Goal: Task Accomplishment & Management: Use online tool/utility

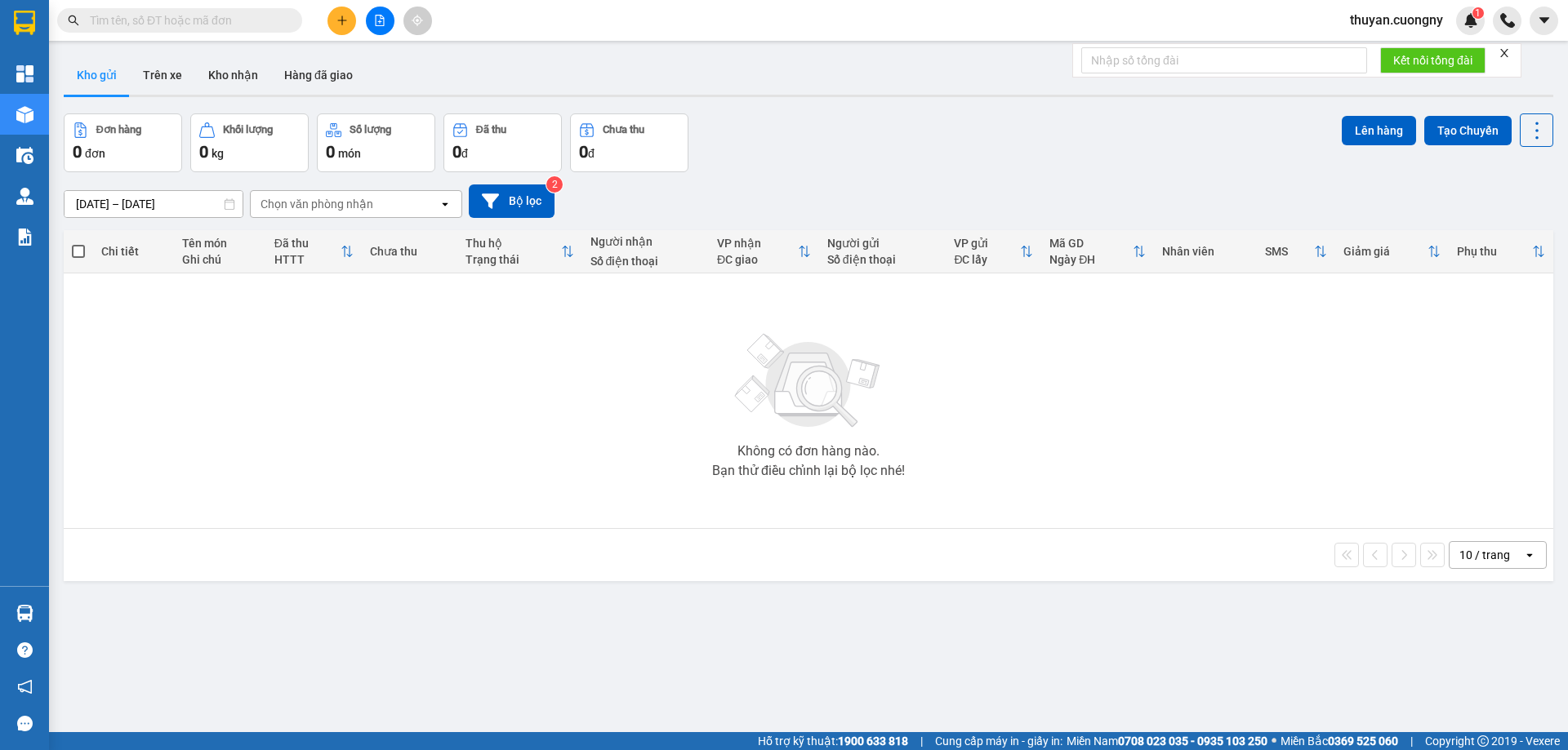
click at [202, 14] on input "text" at bounding box center [186, 20] width 192 height 18
paste input "0975556039"
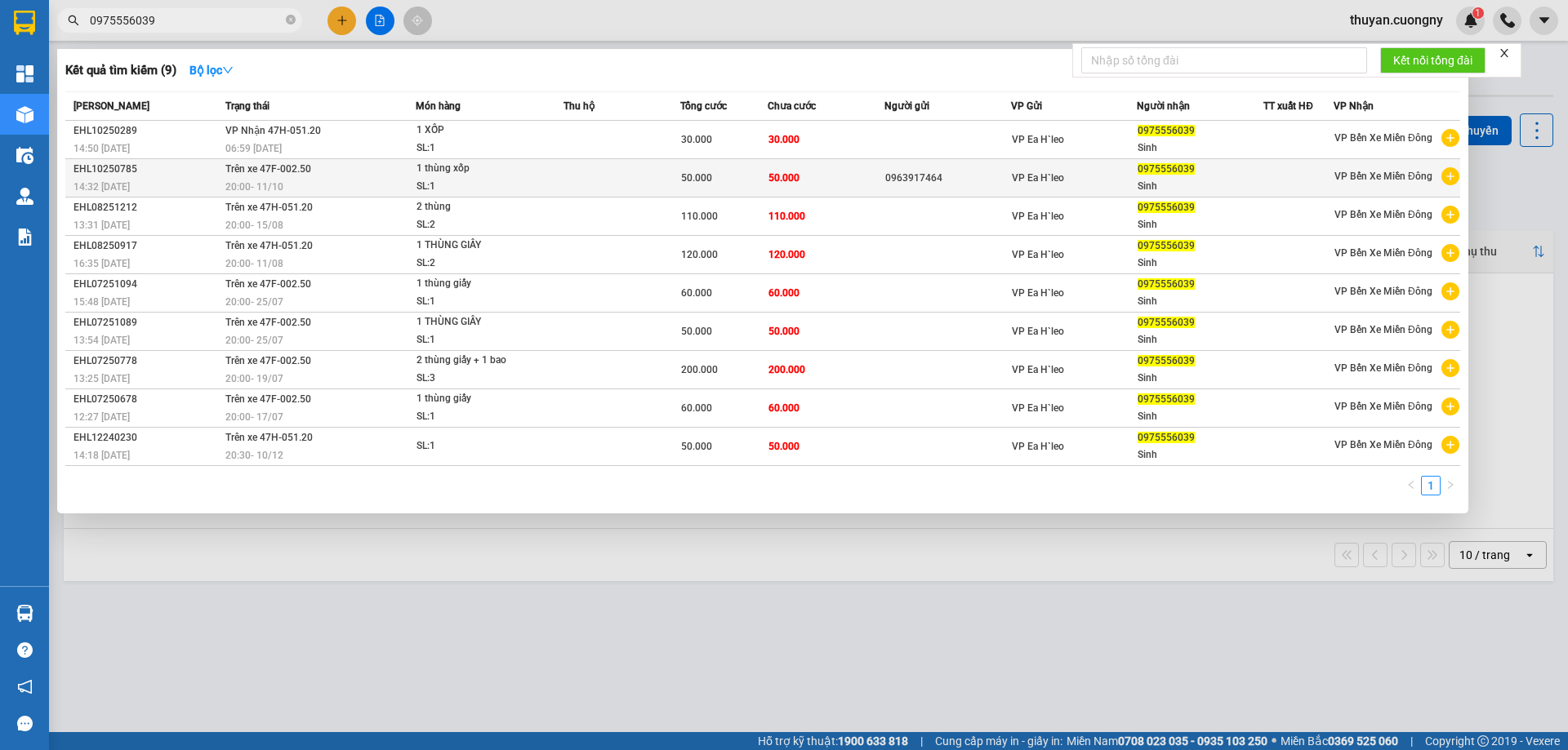
type input "0975556039"
click at [343, 183] on div "20:00 - 11/10" at bounding box center [319, 186] width 189 height 18
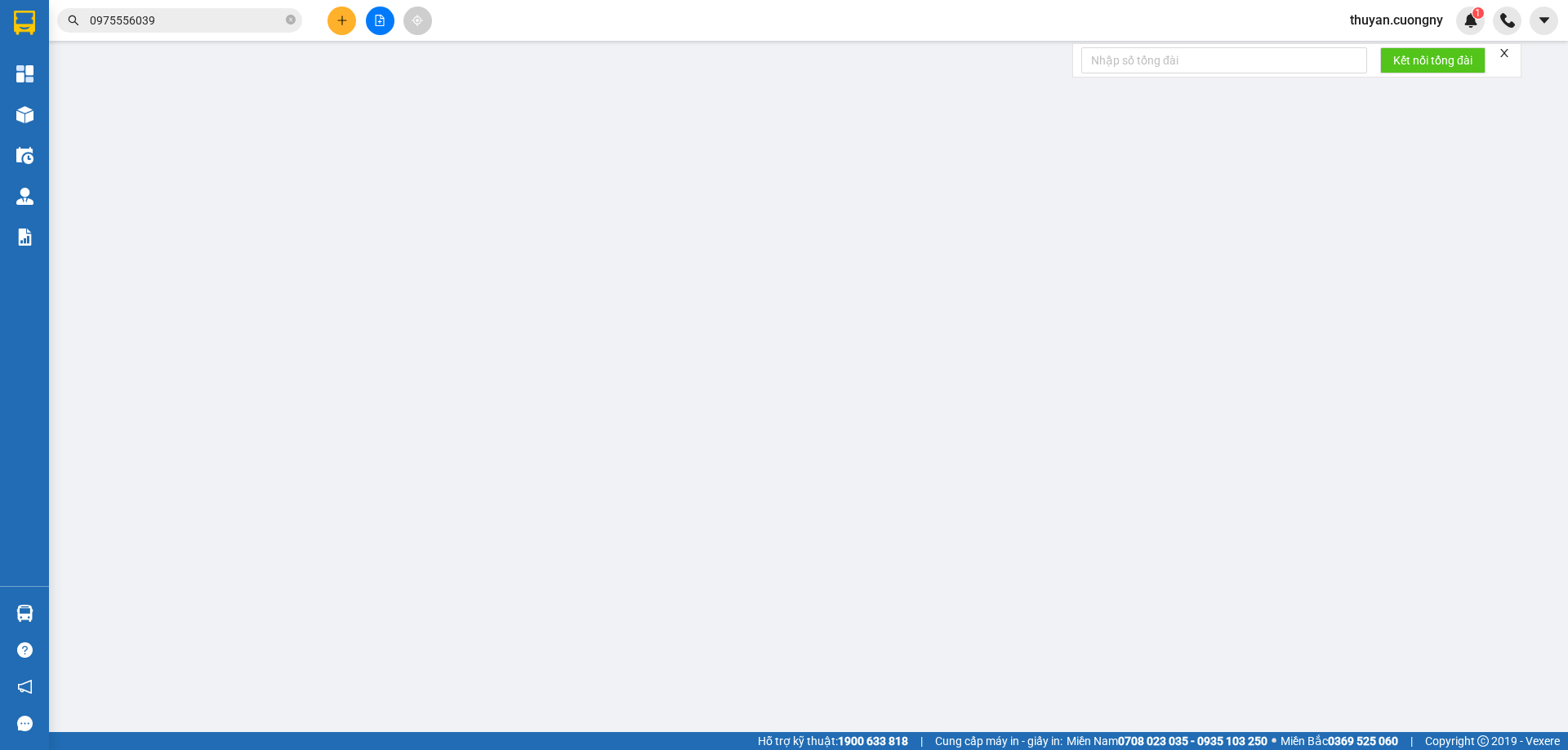
type input "0963917464"
type input "0975556039"
type input "Sinh"
type input "50.000"
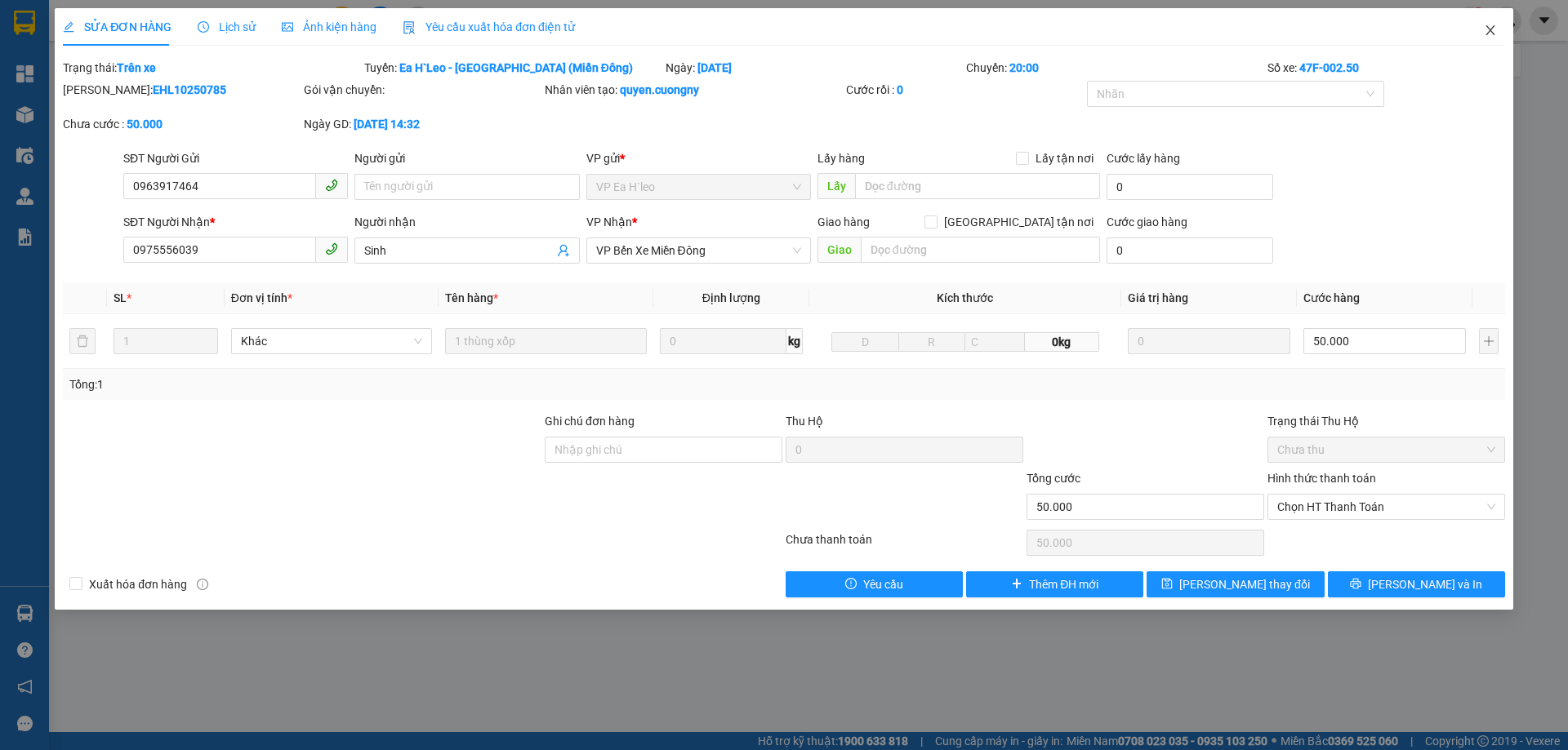
drag, startPoint x: 1489, startPoint y: 29, endPoint x: 1446, endPoint y: 76, distance: 63.7
click at [1490, 29] on icon "close" at bounding box center [1489, 30] width 13 height 13
